Goal: Information Seeking & Learning: Compare options

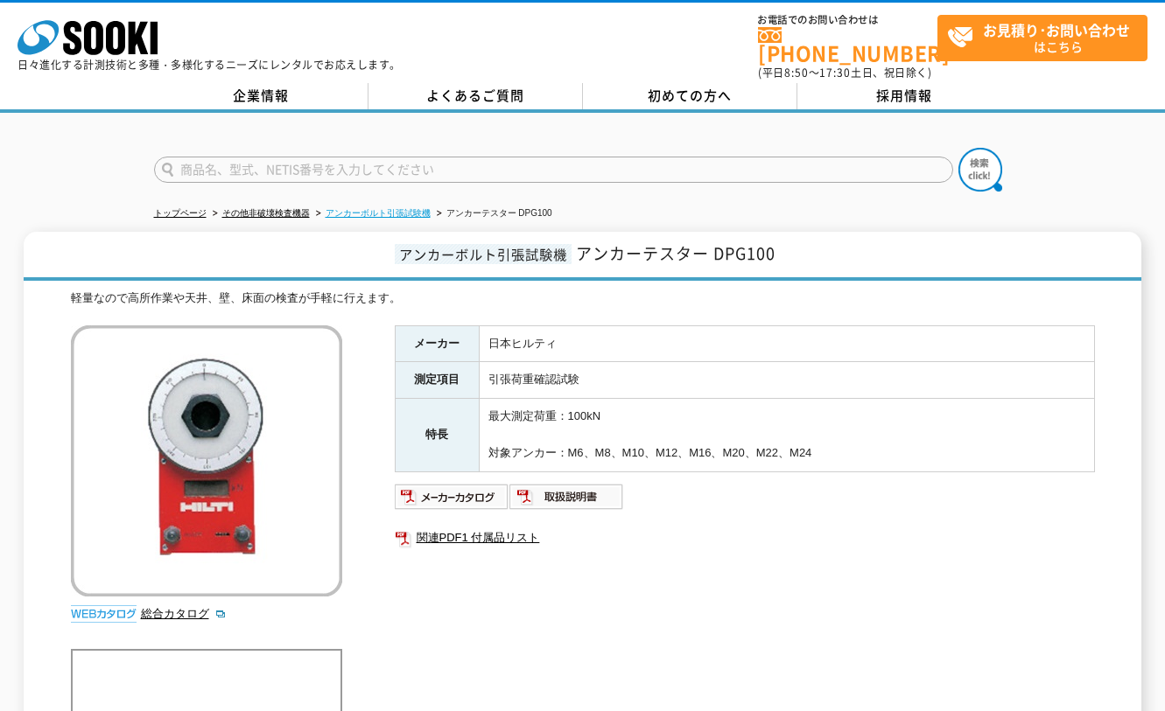
drag, startPoint x: 0, startPoint y: 0, endPoint x: 369, endPoint y: 202, distance: 421.0
click at [369, 208] on link "アンカーボルト引張試験機" at bounding box center [378, 213] width 105 height 10
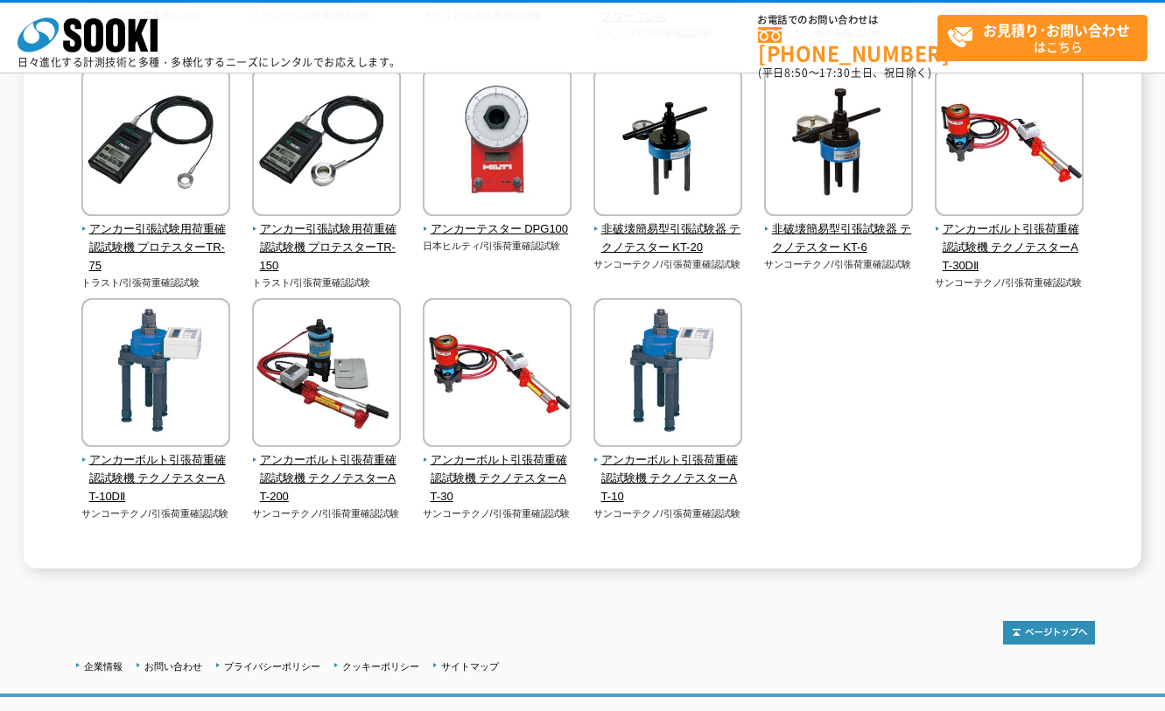
scroll to position [350, 0]
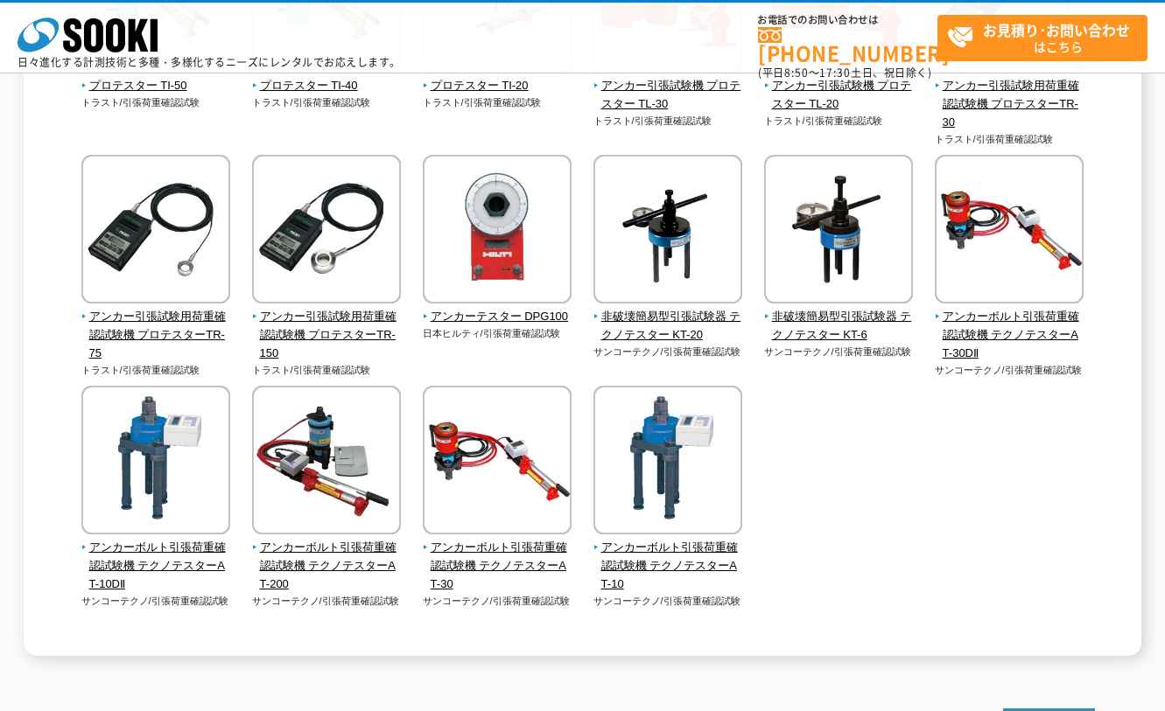
click at [299, 669] on div "トップページ その他非破壊検査機器 アンカーボルト引張試験機 アンカーボルト引張試験機 アンカーボルトや鉄筋が、設計された荷重に耐えることができるかどうかを確…" at bounding box center [582, 177] width 1165 height 992
click at [928, 505] on div "プロテスター TI-50 トラスト/引張荷重確認試験 トラスト/引張荷重確認試験" at bounding box center [583, 283] width 1024 height 719
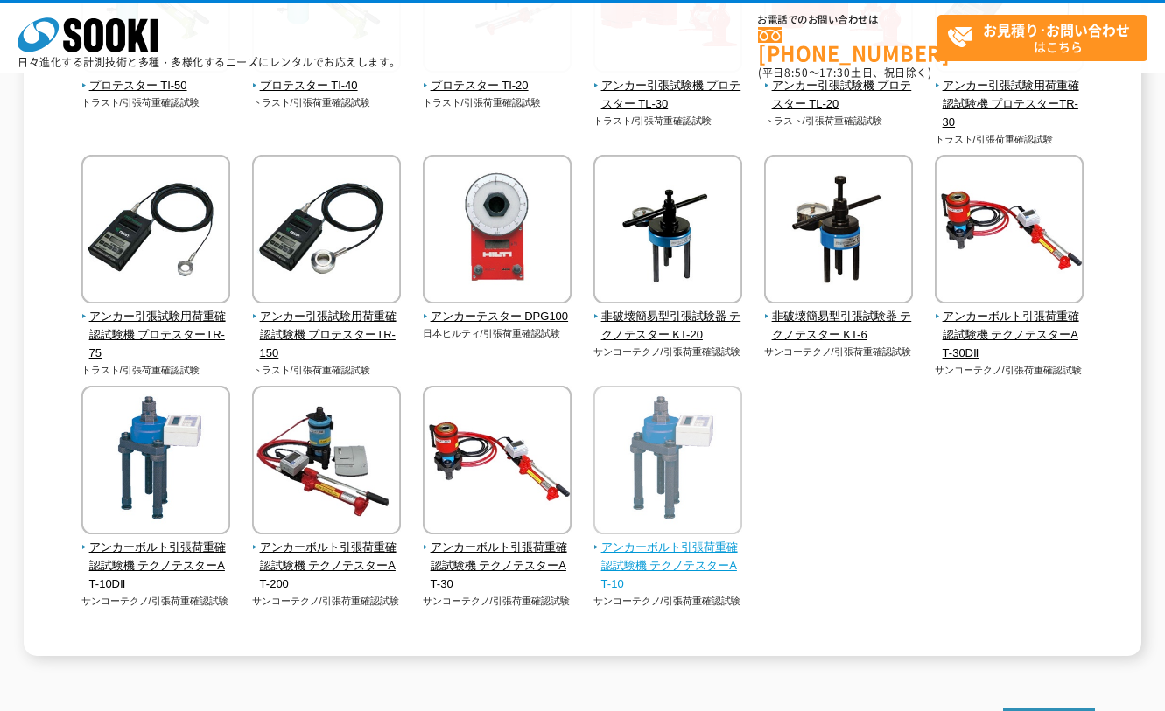
click at [739, 550] on span "アンカーボルト引張荷重確認試験機 テクノテスターAT-10" at bounding box center [668, 566] width 150 height 54
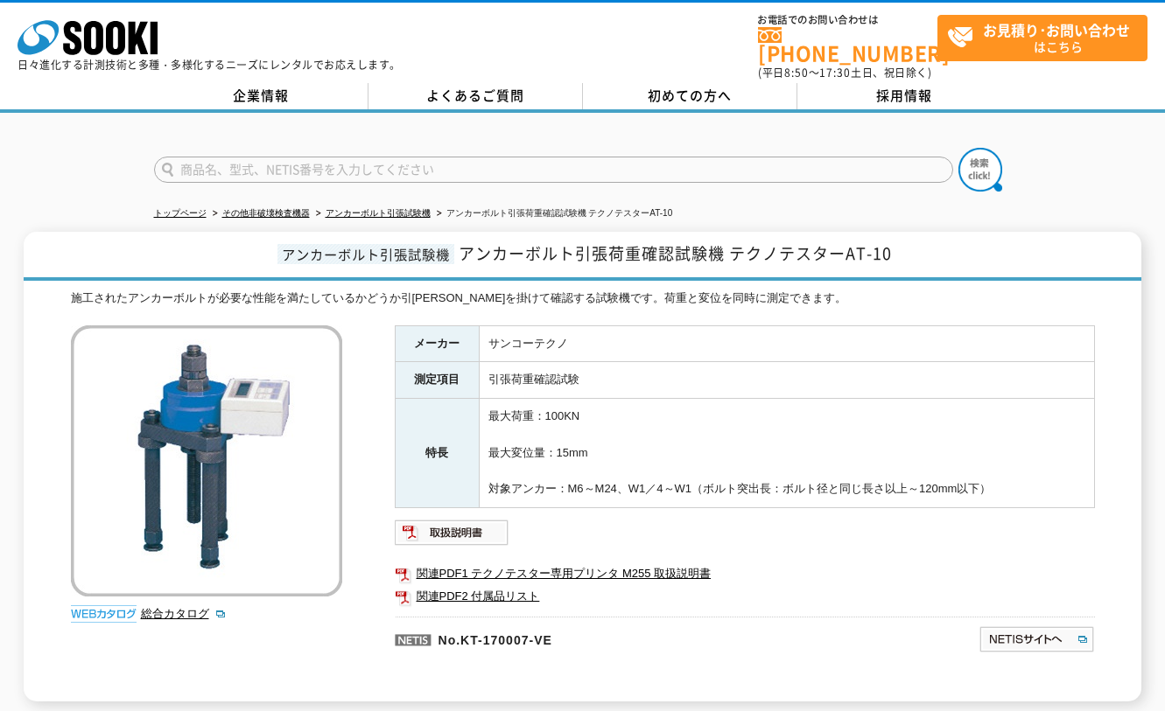
click at [180, 622] on div "施工されたアンカーボルトが必要な性能を満たしているかどうか引[PERSON_NAME]を掛けて確認する試験機です。荷重と変位を同時に測定できます。 総合カタロ…" at bounding box center [583, 496] width 1024 height 412
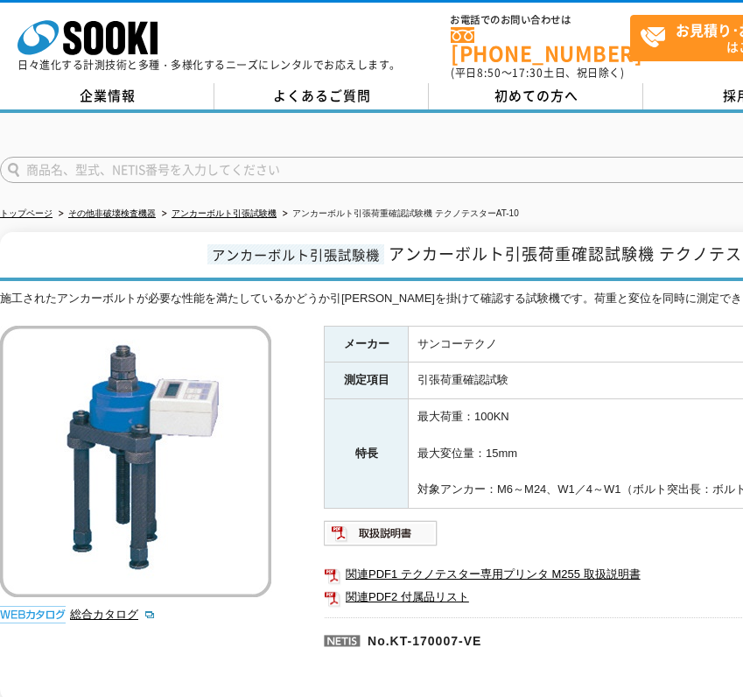
click at [614, 429] on td "最大荷重：100KN 最大変位量：15mm 対象アンカー：M6～M24、W1／4～W1（ボルト突出長：ボルト径と同じ長さ以上～120mm以下）" at bounding box center [716, 453] width 615 height 109
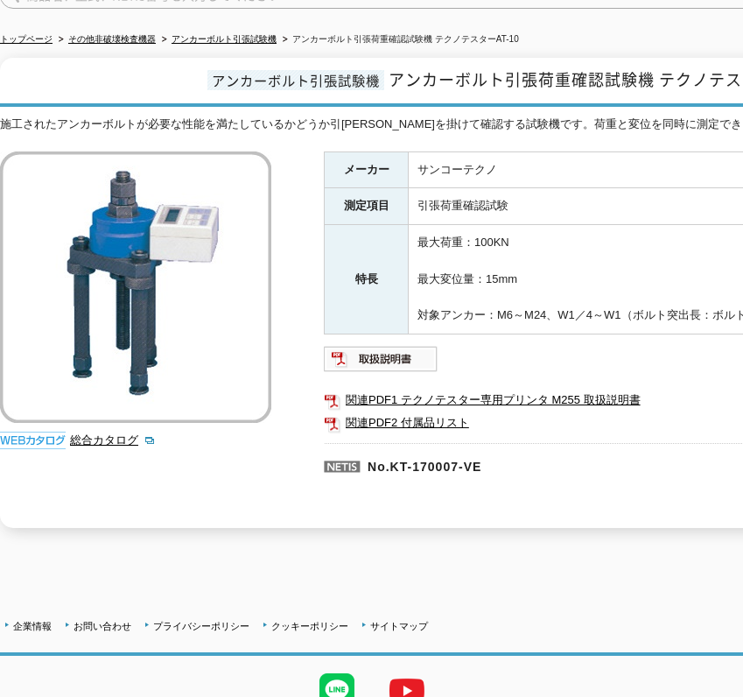
scroll to position [175, 0]
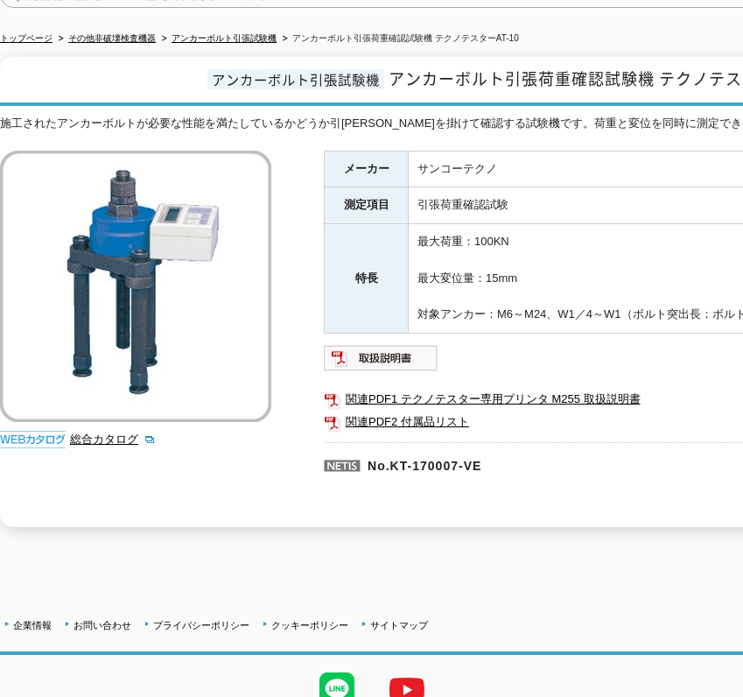
click at [270, 562] on div at bounding box center [512, 582] width 1024 height 41
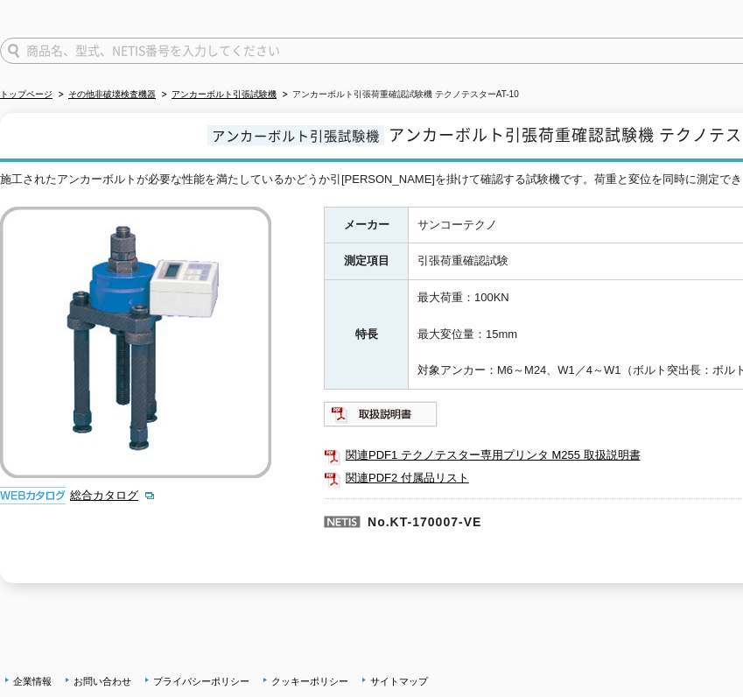
scroll to position [88, 0]
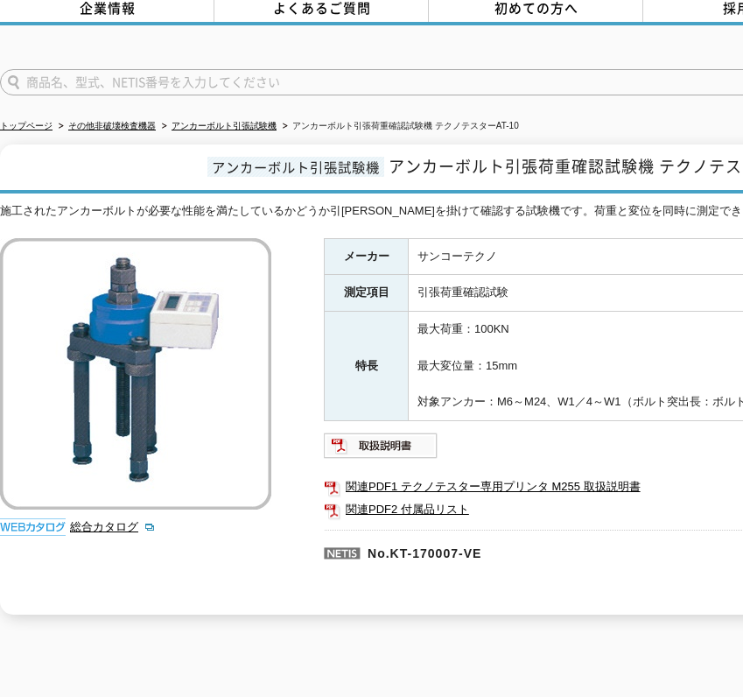
click at [237, 606] on div "トップページ その他非破壊検査機器 アンカーボルト引張試験機 アンカーボルト引張荷重確認試験機 テクノテスターAT-10 アンカーボルト引張試験機 アンカーボ…" at bounding box center [371, 328] width 743 height 606
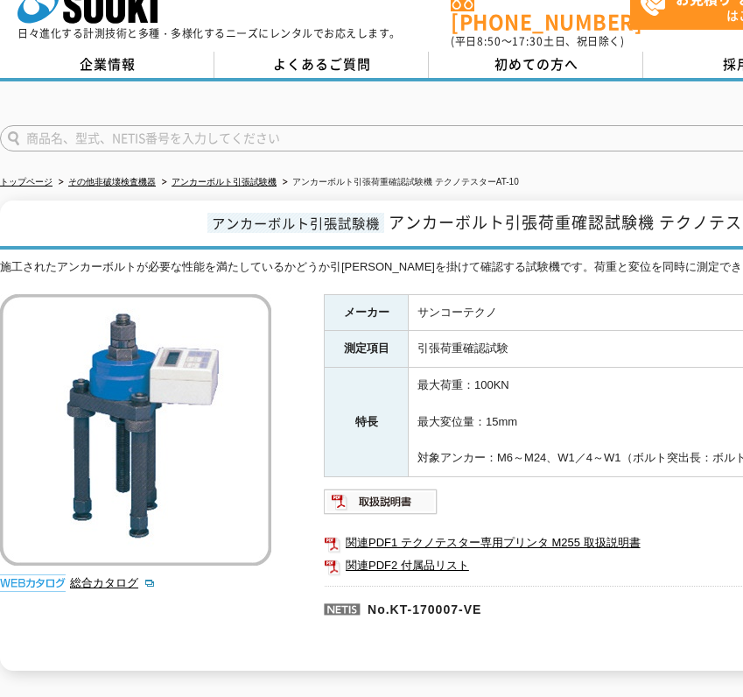
scroll to position [0, 0]
